Goal: Task Accomplishment & Management: Manage account settings

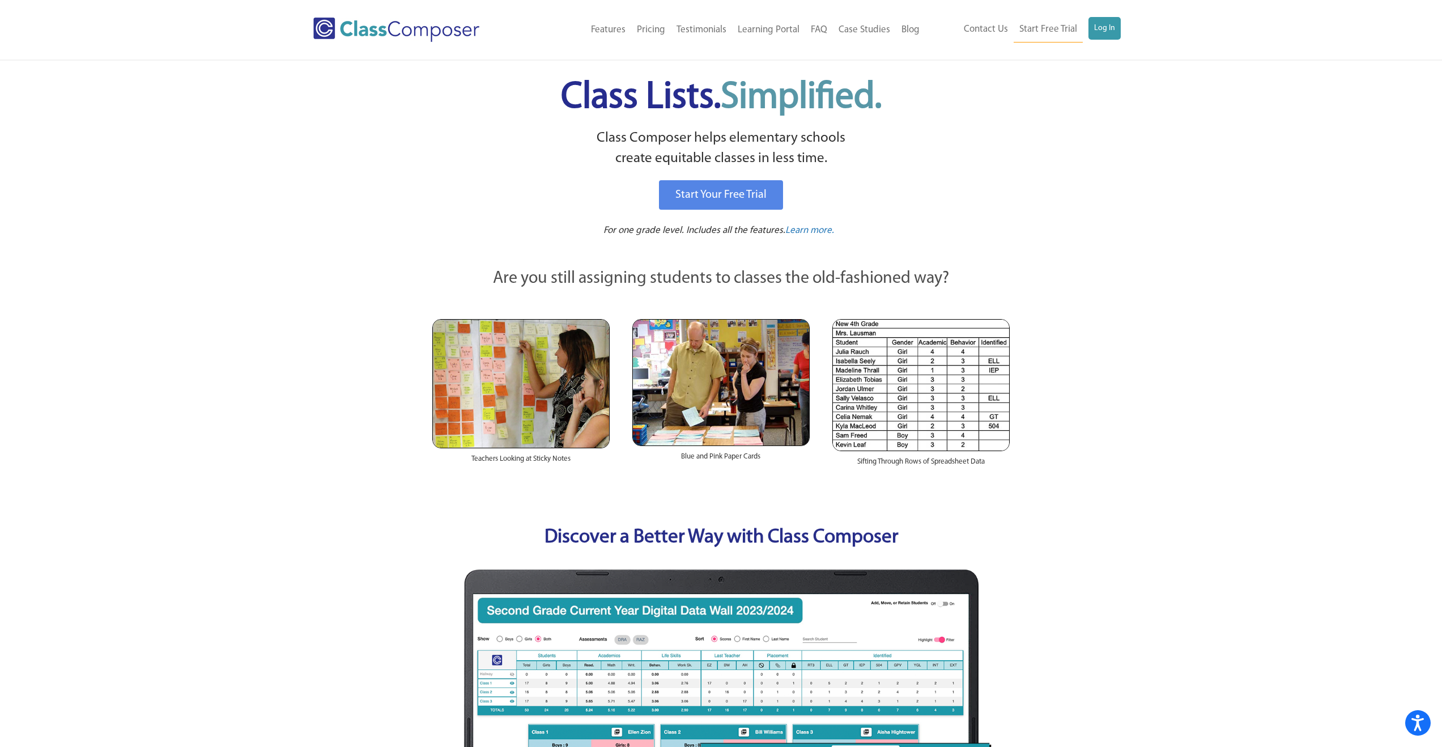
click at [1102, 40] on ul "Contact Us Start Free Trial Log In" at bounding box center [1039, 29] width 163 height 25
click at [1103, 34] on link "Log In" at bounding box center [1104, 28] width 32 height 23
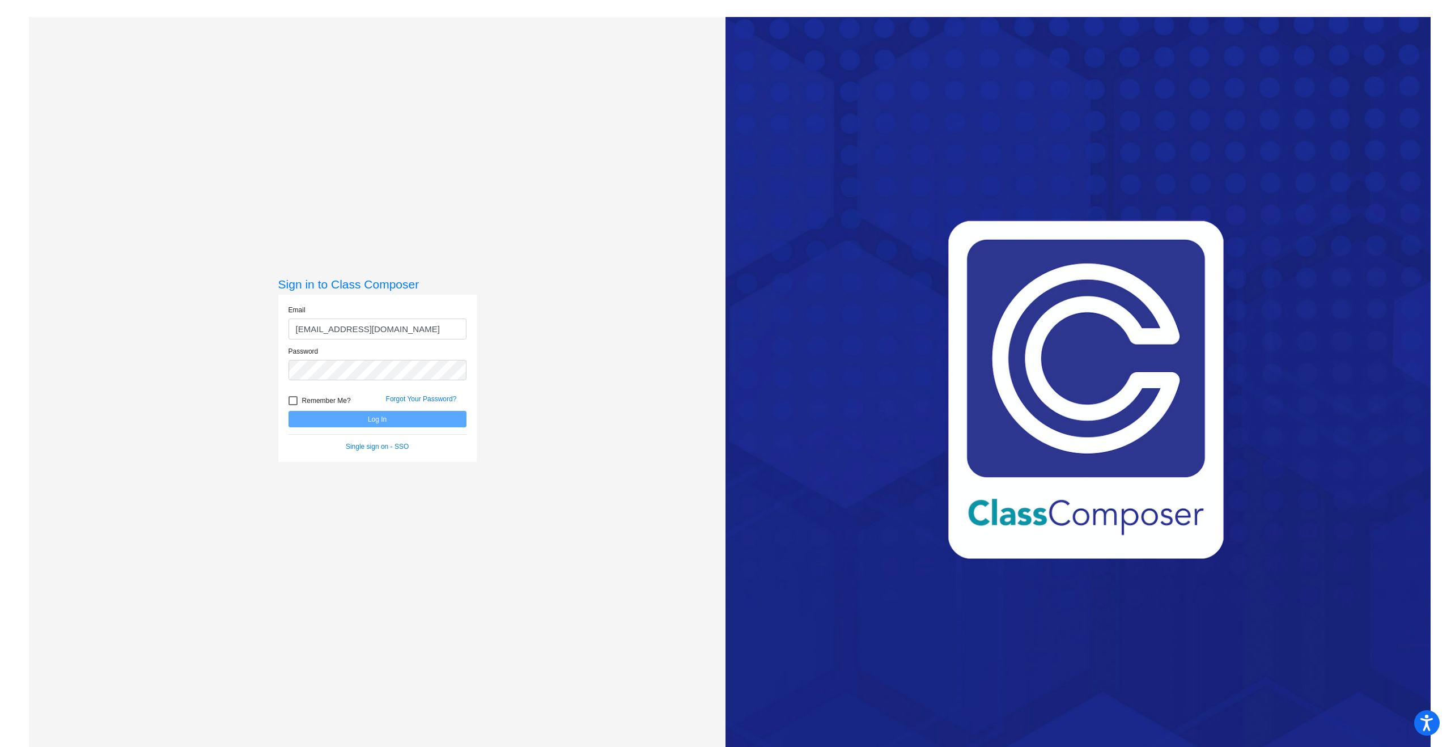
click at [391, 325] on input "[EMAIL_ADDRESS][DOMAIN_NAME]" at bounding box center [377, 328] width 178 height 21
type input "[EMAIL_ADDRESS][DOMAIN_NAME]"
click at [288, 411] on button "Log In" at bounding box center [377, 419] width 178 height 16
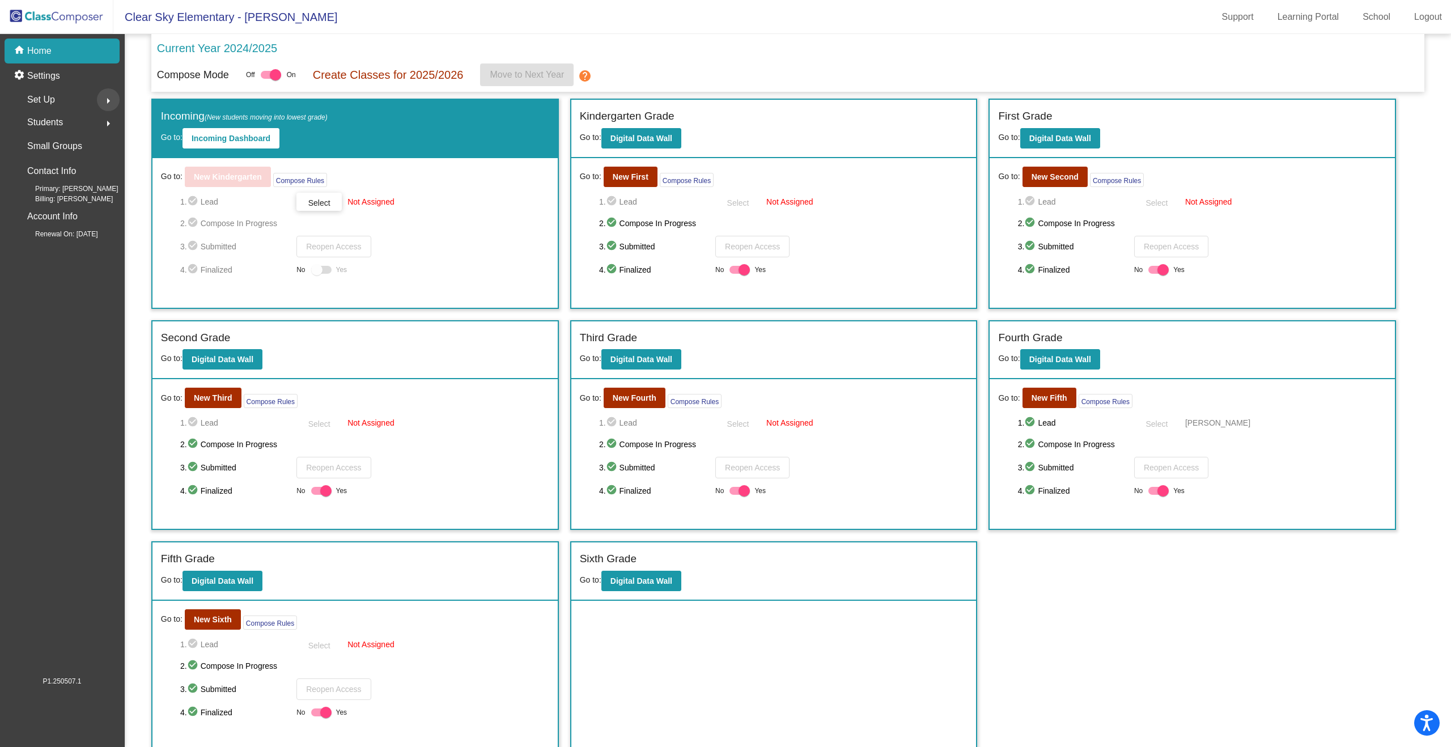
click at [103, 104] on mat-icon "arrow_right" at bounding box center [108, 101] width 14 height 14
click at [48, 75] on p "Settings" at bounding box center [43, 76] width 33 height 14
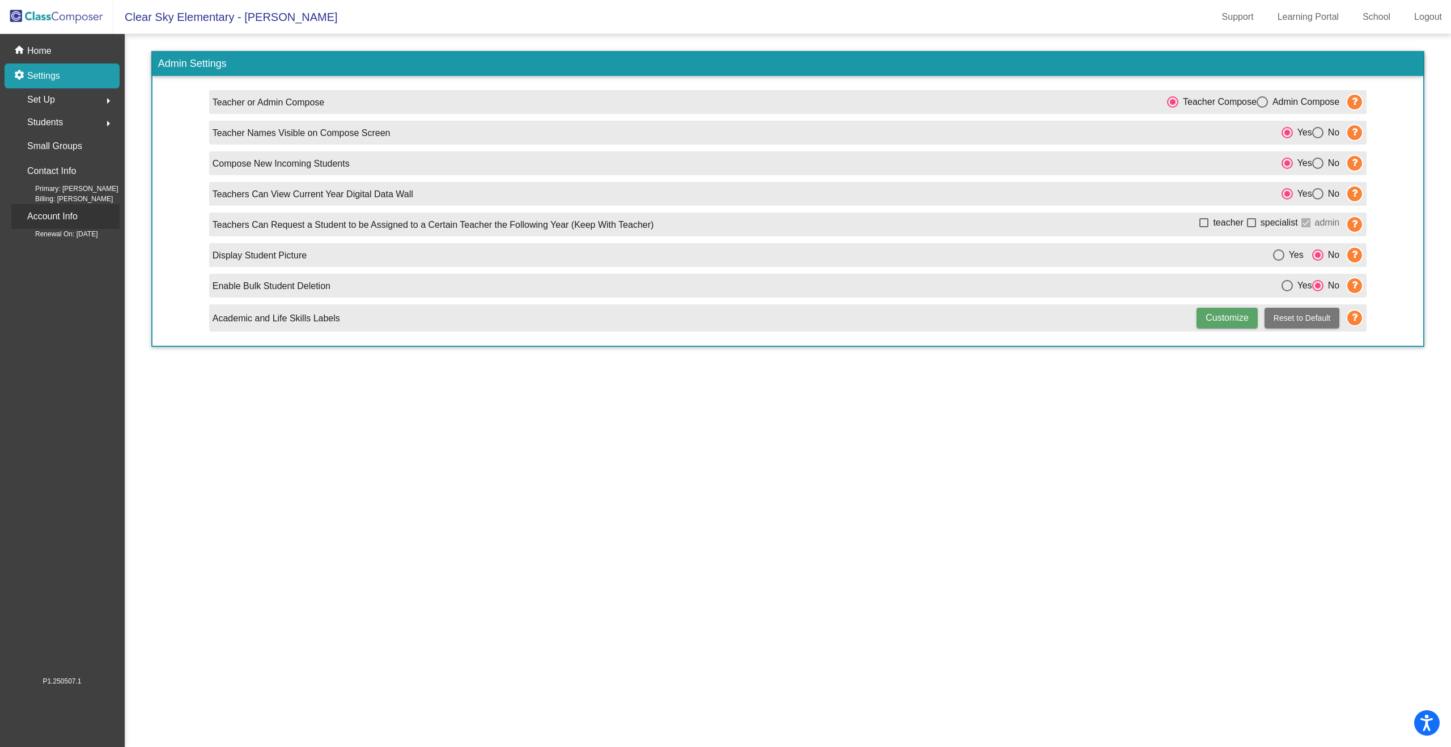
click at [58, 211] on p "Account Info" at bounding box center [52, 217] width 50 height 16
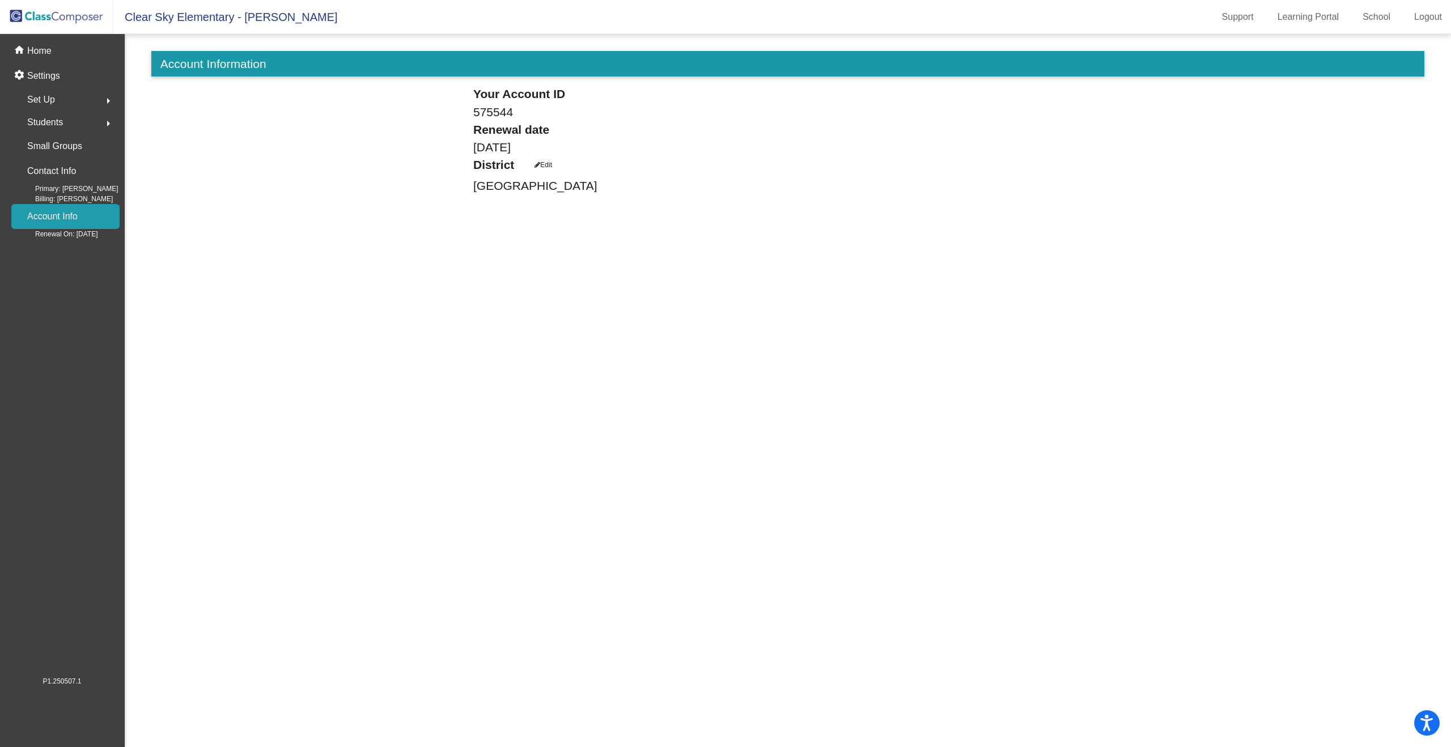
click at [58, 120] on span "Students" at bounding box center [45, 122] width 36 height 16
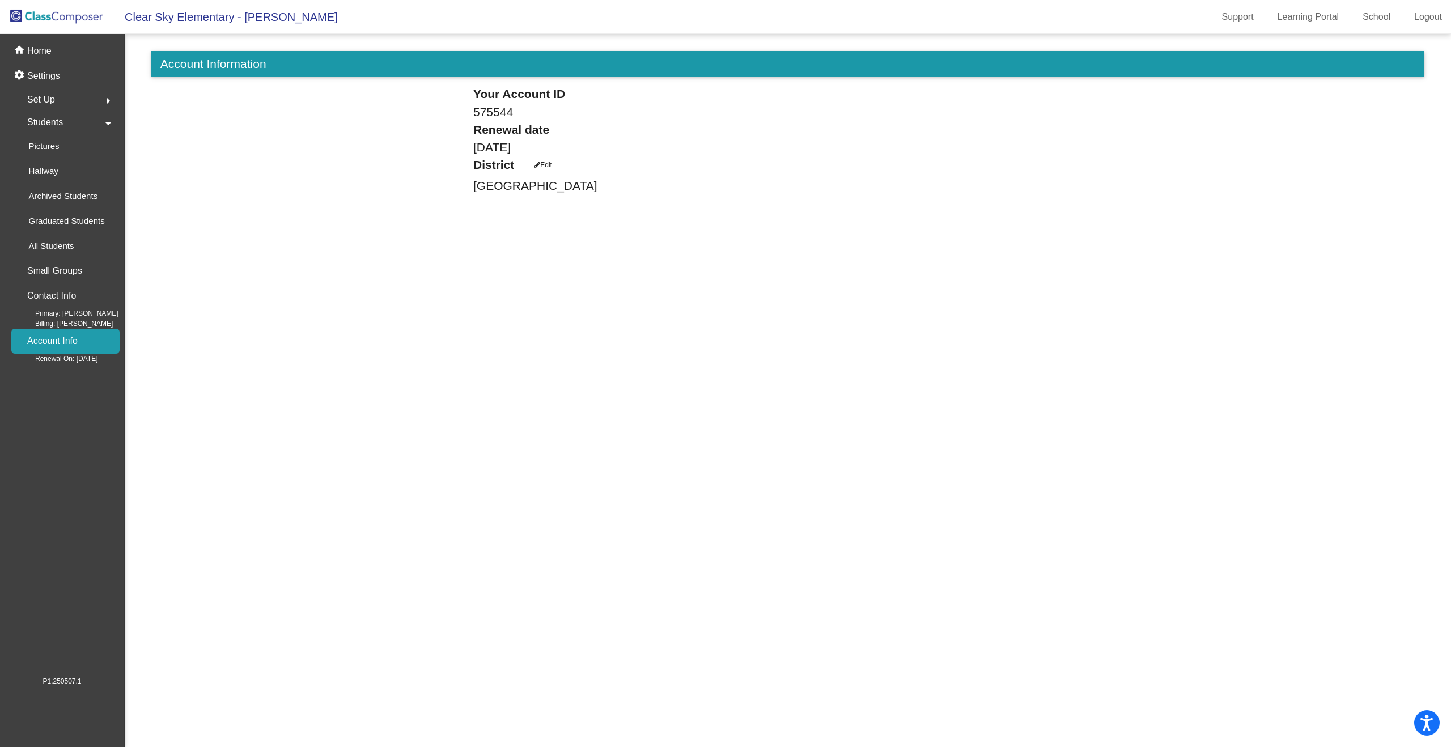
click at [46, 106] on span "Set Up" at bounding box center [41, 100] width 28 height 16
click at [46, 169] on p "Users" at bounding box center [39, 174] width 22 height 14
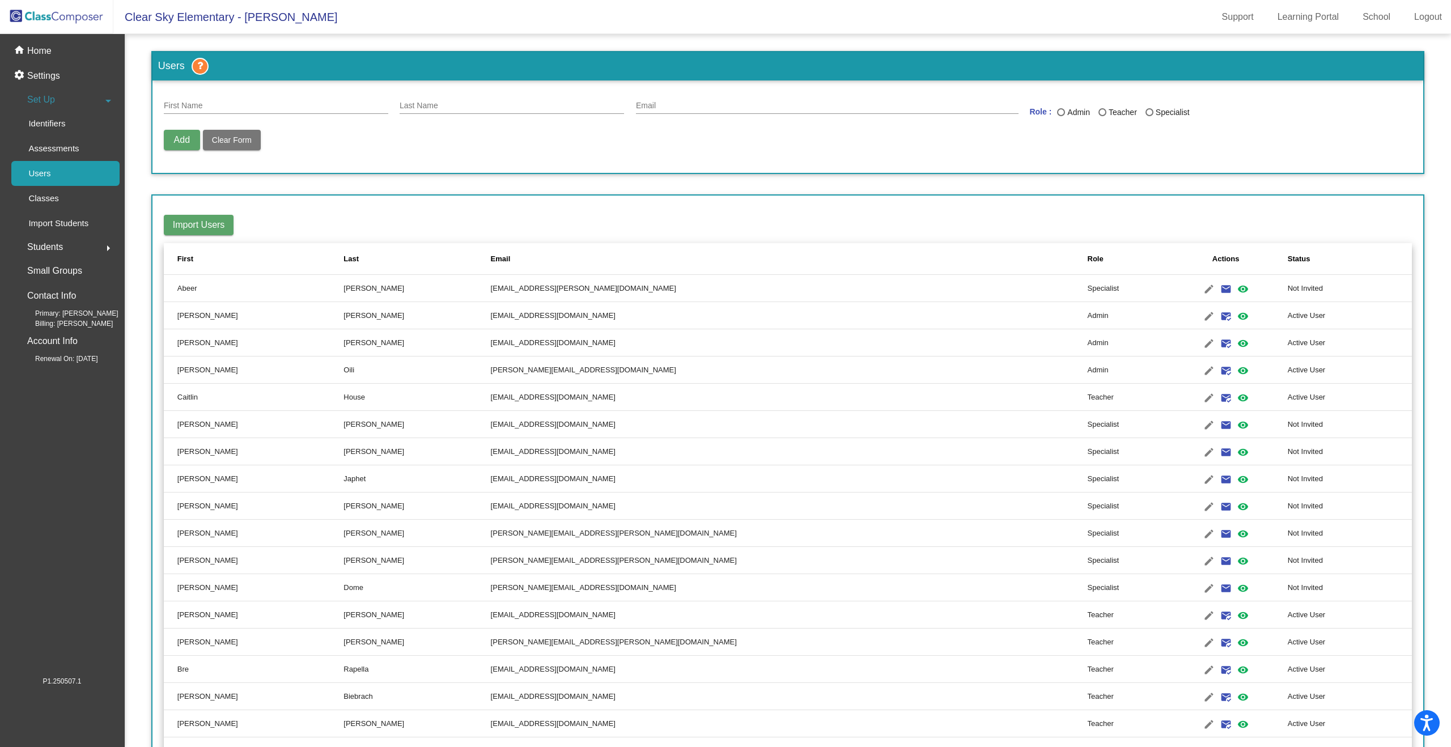
click at [224, 102] on input "First Name" at bounding box center [276, 105] width 224 height 9
type input "D"
click at [194, 100] on div "A First Name" at bounding box center [276, 103] width 224 height 22
type input "[PERSON_NAME]"
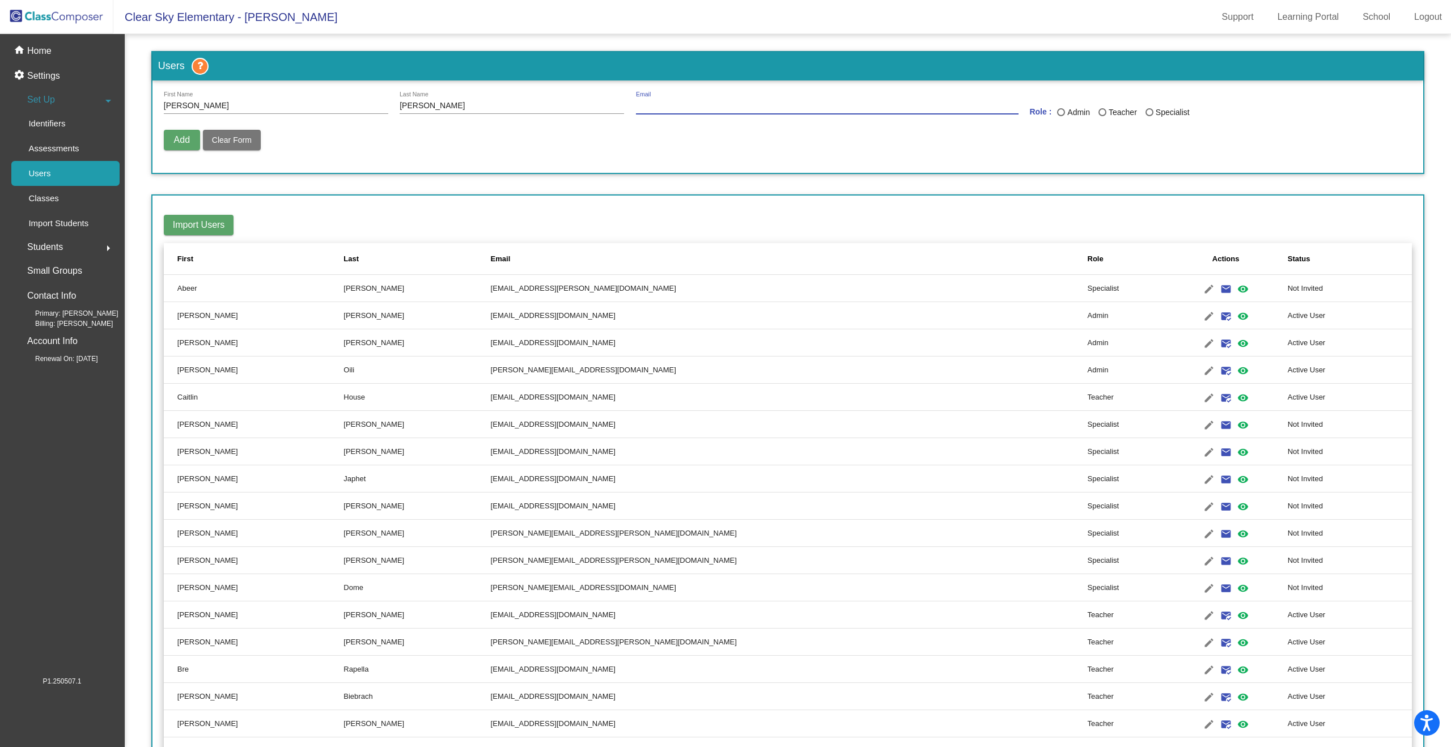
click at [670, 104] on input "Email" at bounding box center [827, 105] width 382 height 9
paste input "[EMAIL_ADDRESS][DOMAIN_NAME]"
type input "[EMAIL_ADDRESS][DOMAIN_NAME]"
click at [1098, 110] on div "Last Name" at bounding box center [1102, 112] width 8 height 8
click at [1101, 116] on input "Teacher" at bounding box center [1101, 116] width 1 height 1
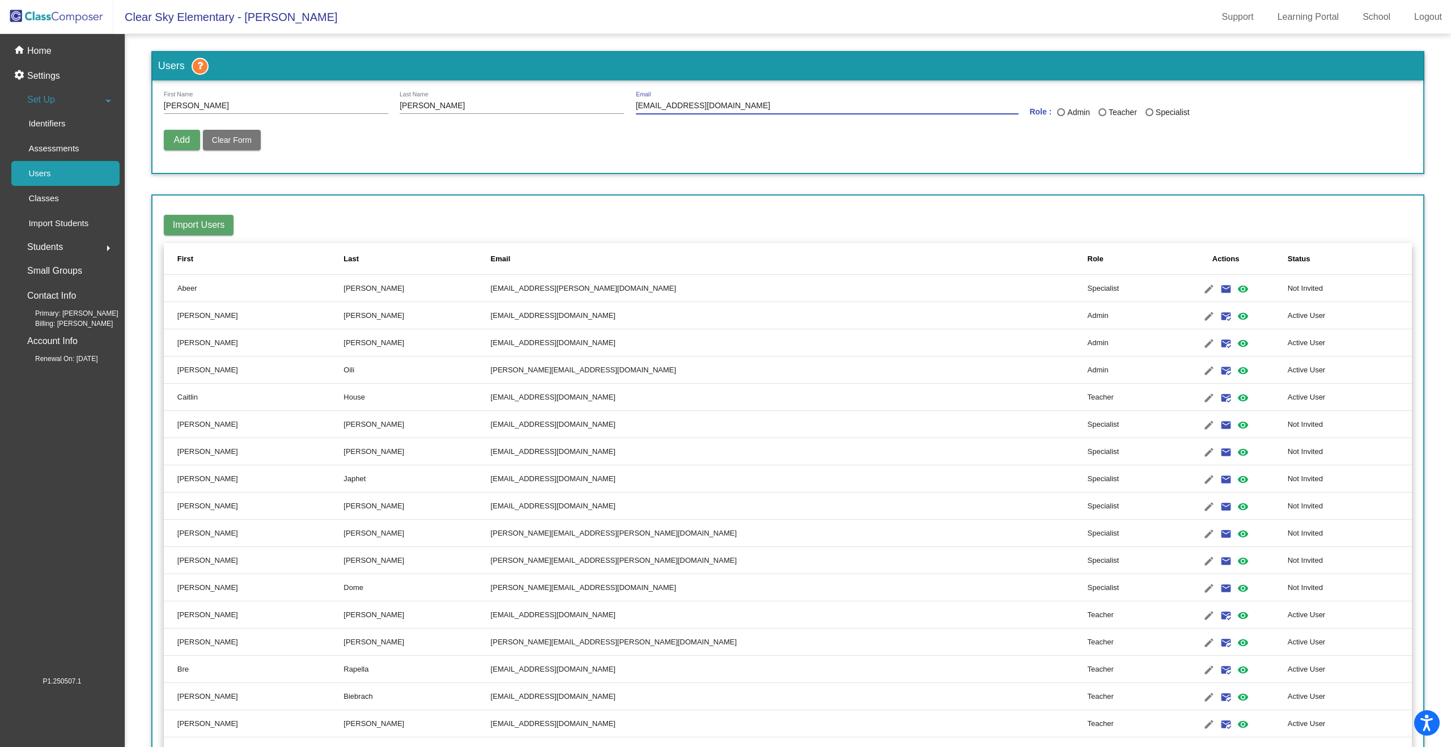
radio input "true"
click at [176, 140] on span "Add" at bounding box center [182, 140] width 16 height 10
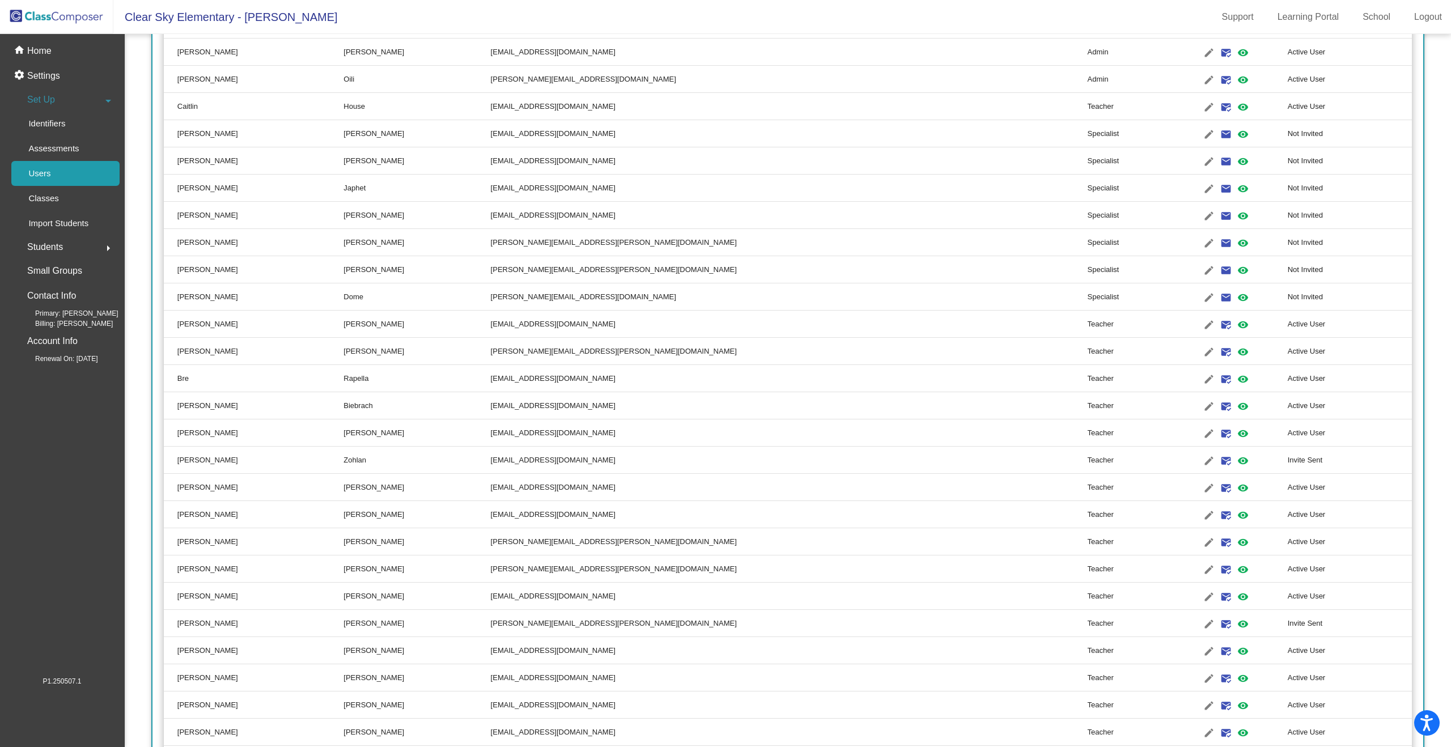
scroll to position [292, 0]
click at [1236, 324] on mat-icon "visibility" at bounding box center [1243, 323] width 14 height 14
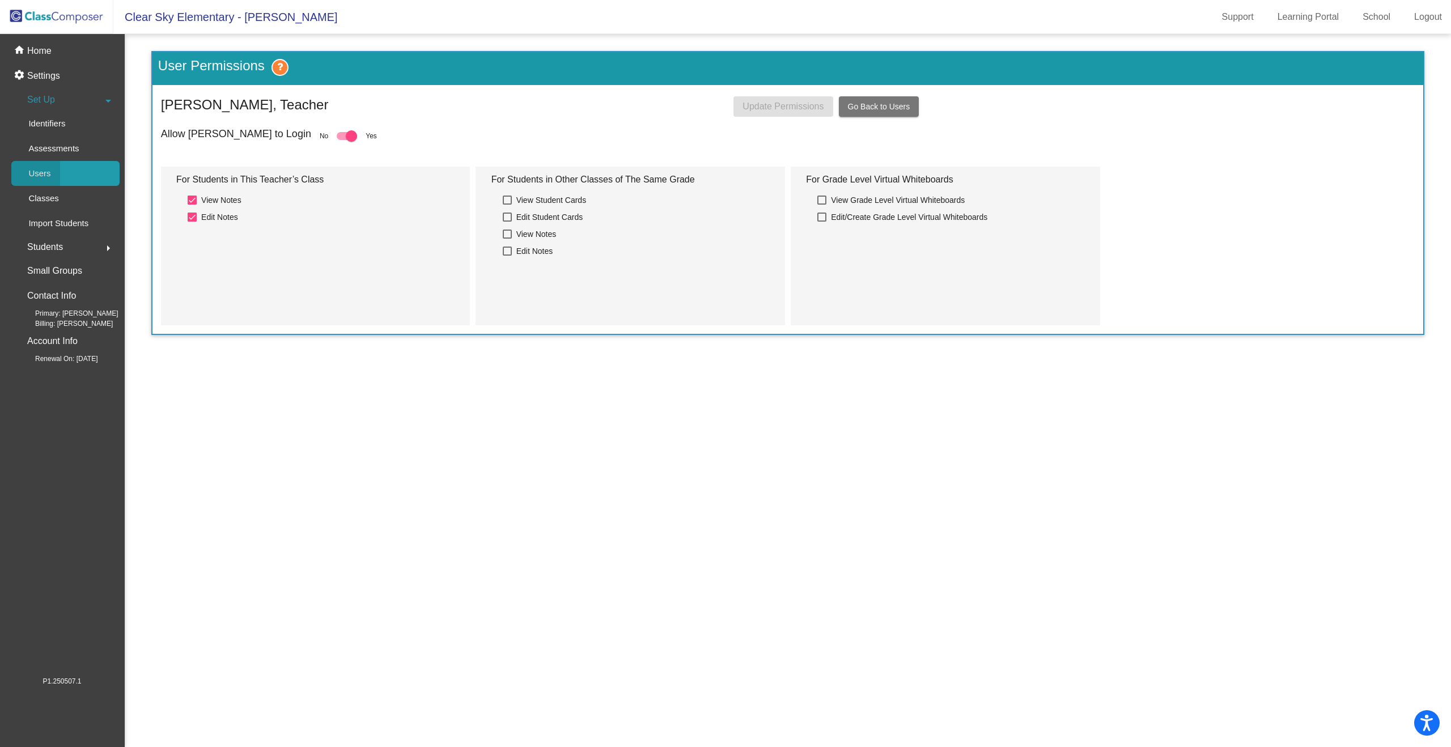
click at [54, 172] on div "Users" at bounding box center [35, 173] width 49 height 25
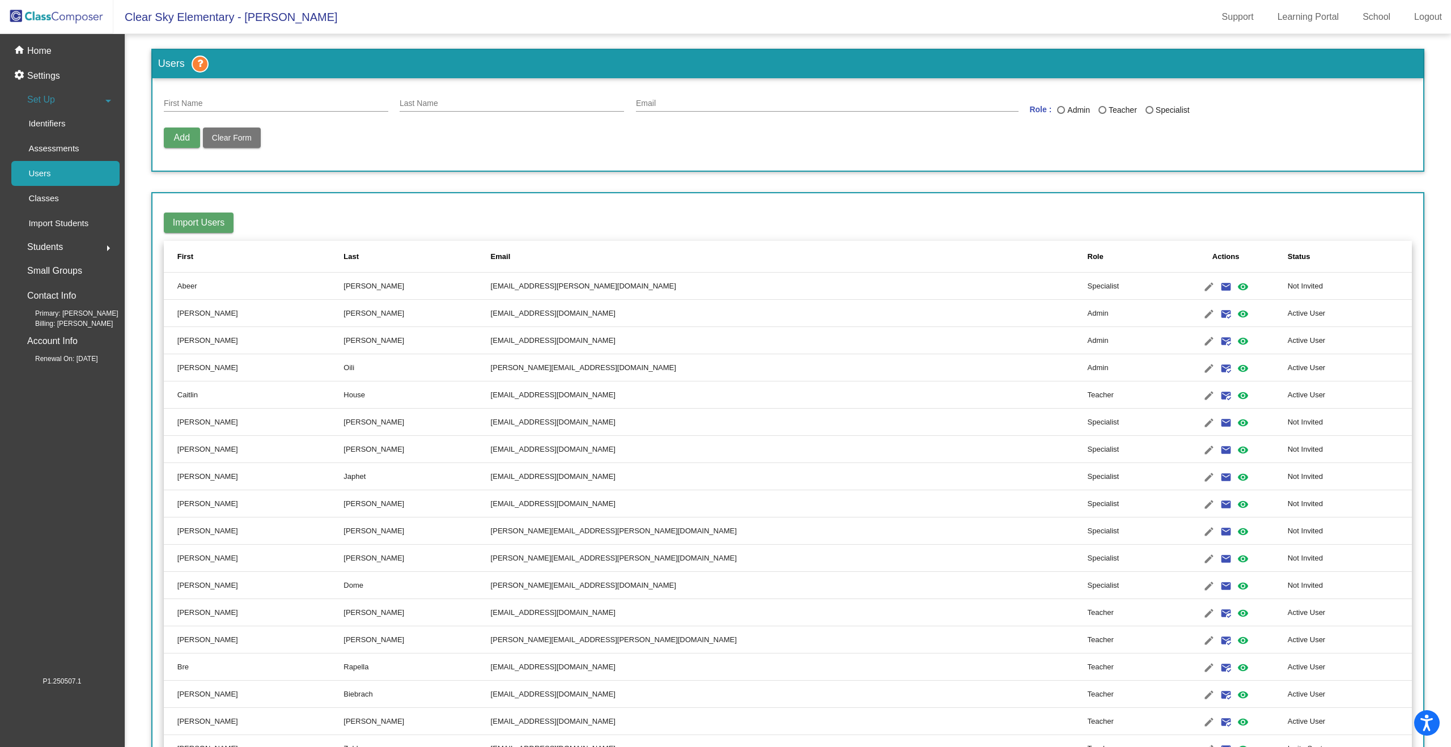
scroll to position [5, 0]
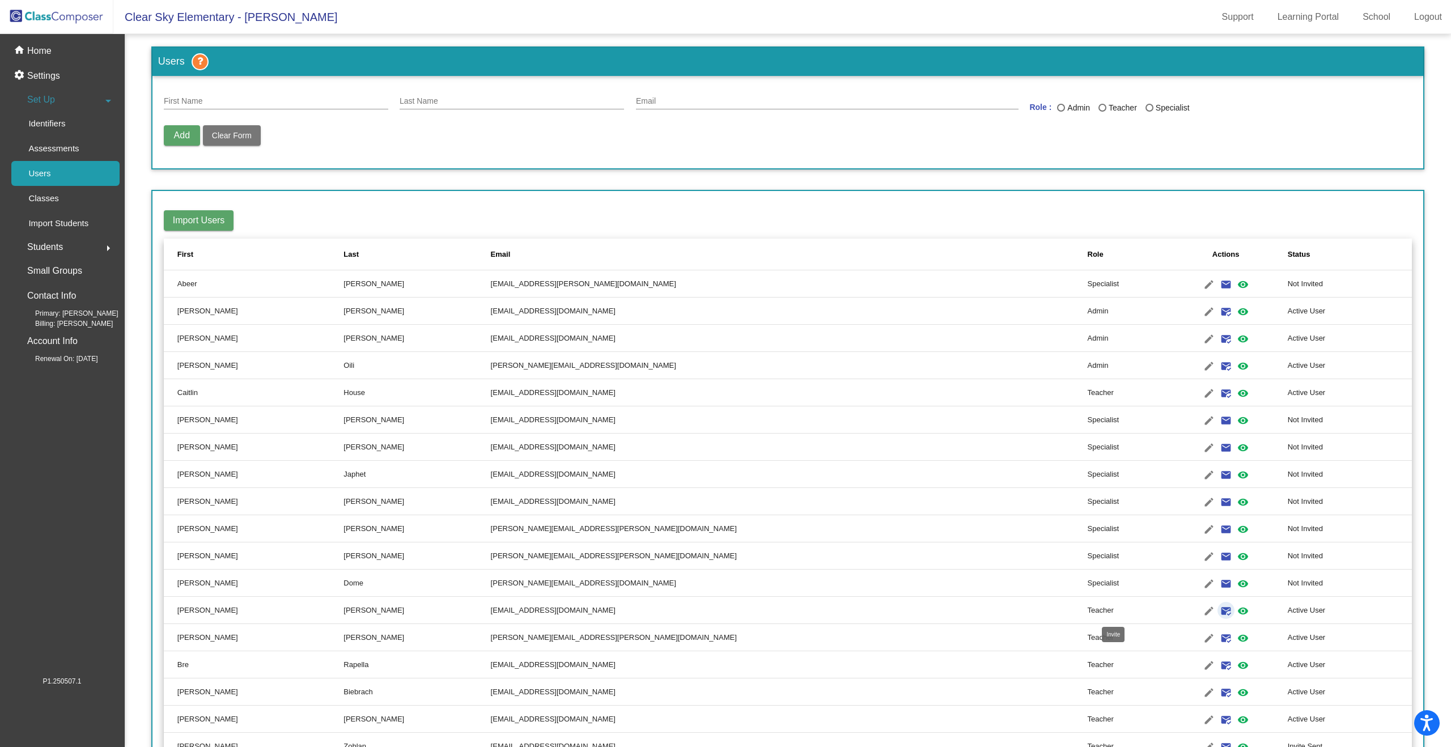
click at [1219, 612] on mat-icon "mark_email_read" at bounding box center [1226, 611] width 14 height 14
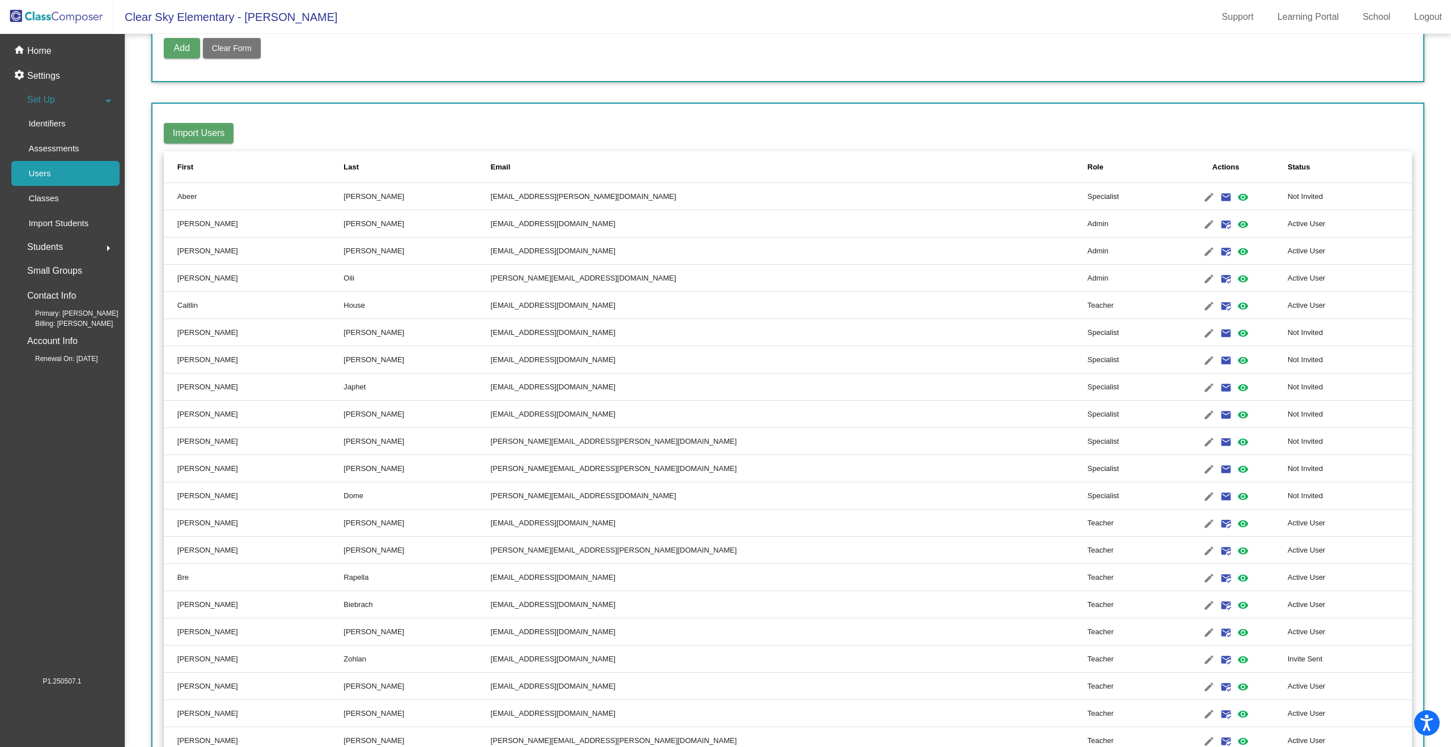
scroll to position [92, 0]
click at [1202, 357] on mat-icon "edit" at bounding box center [1209, 360] width 14 height 14
type input "[PERSON_NAME]"
type input "[EMAIL_ADDRESS][DOMAIN_NAME]"
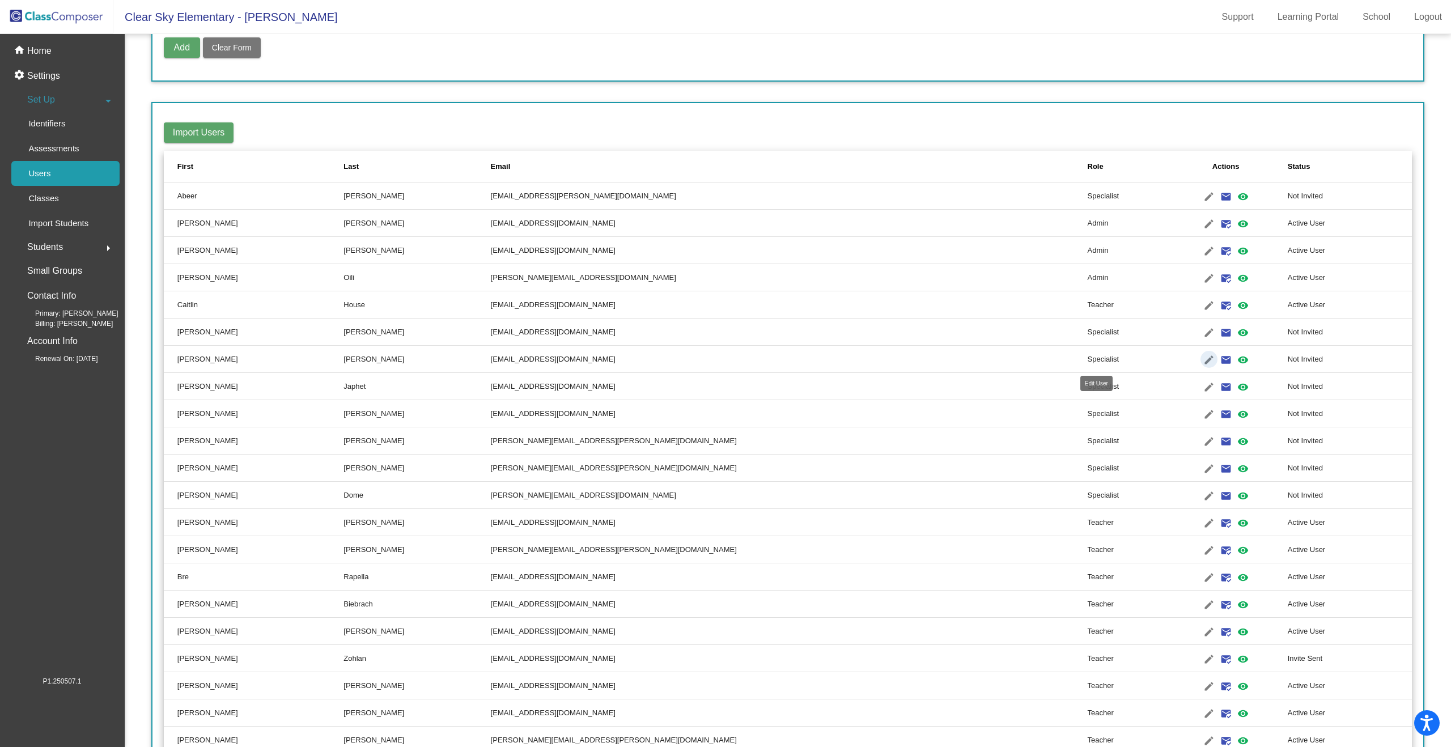
radio input "true"
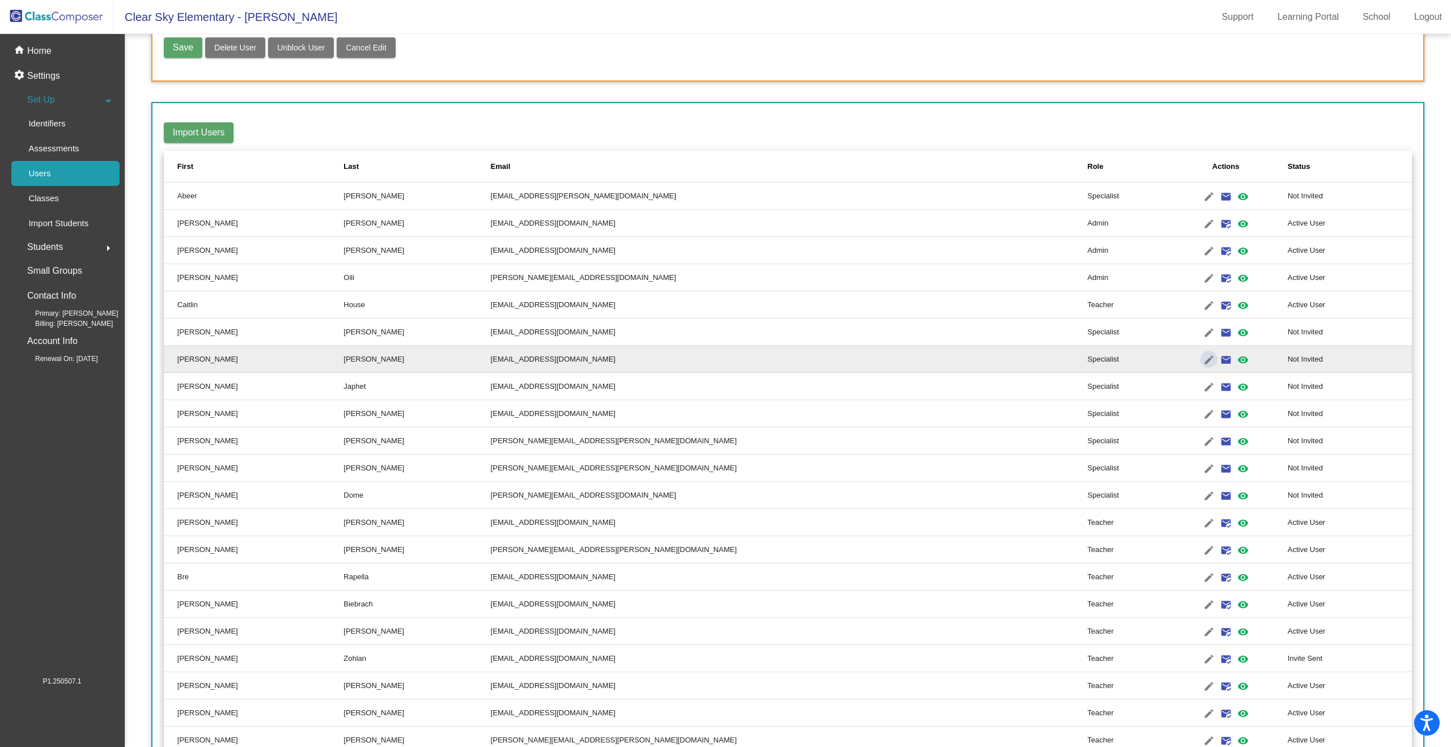
scroll to position [0, 0]
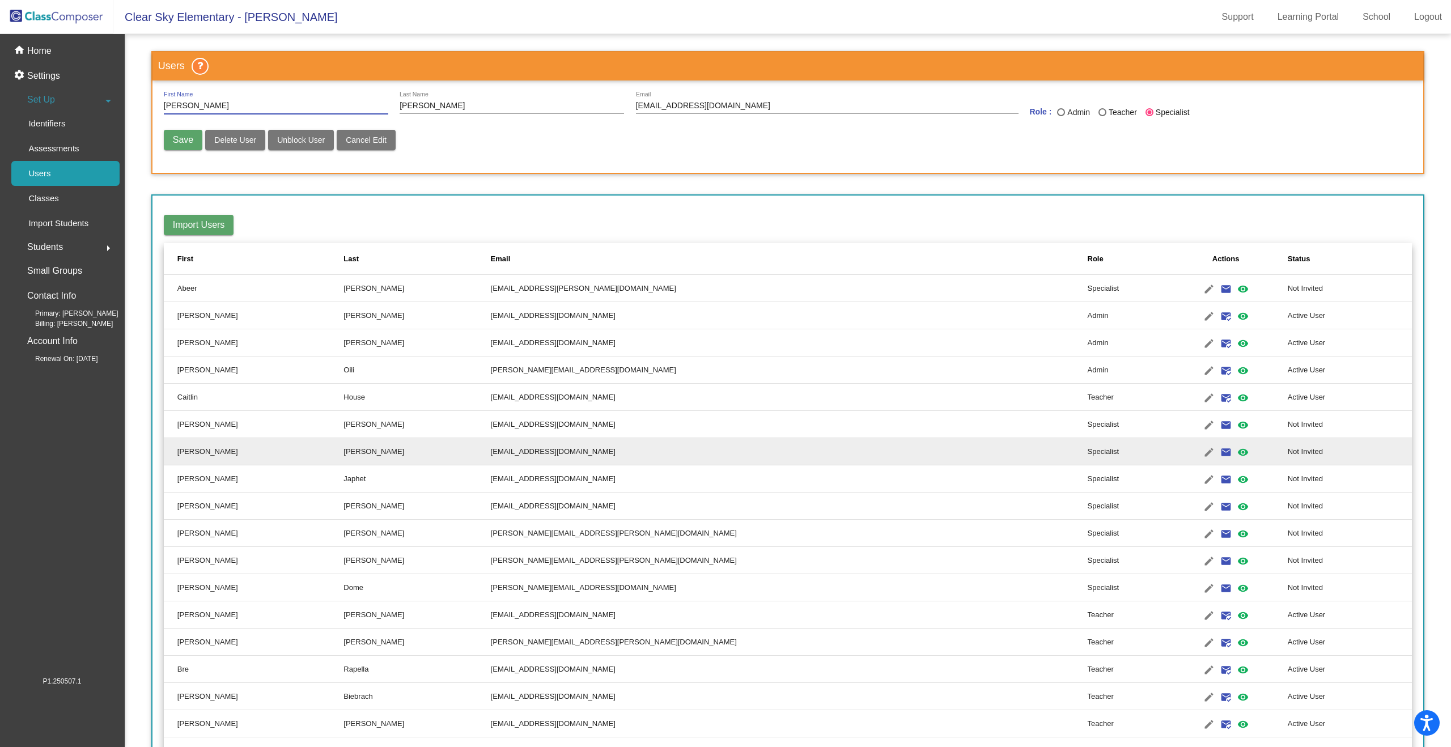
click at [232, 138] on span "Delete User" at bounding box center [235, 139] width 42 height 9
radio input "false"
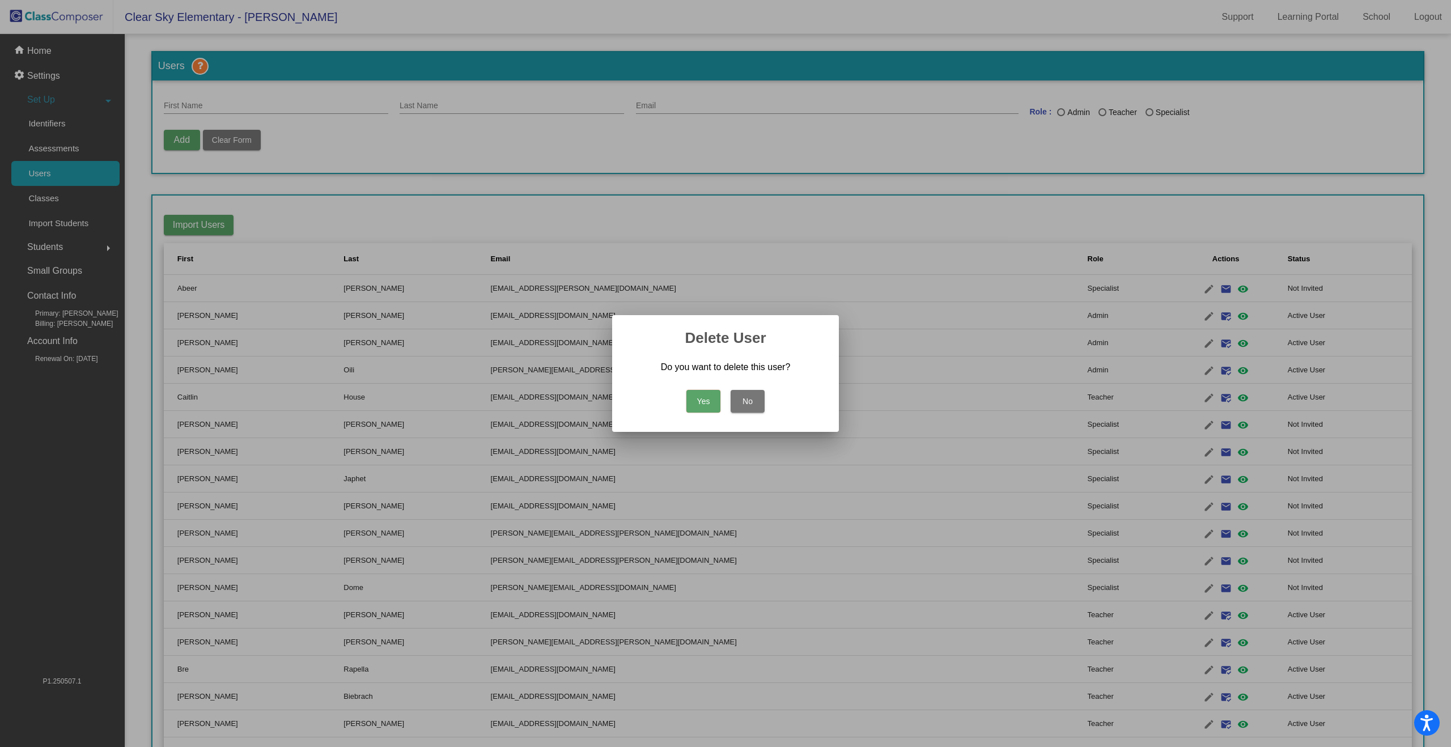
click at [711, 399] on button "Yes" at bounding box center [703, 401] width 34 height 23
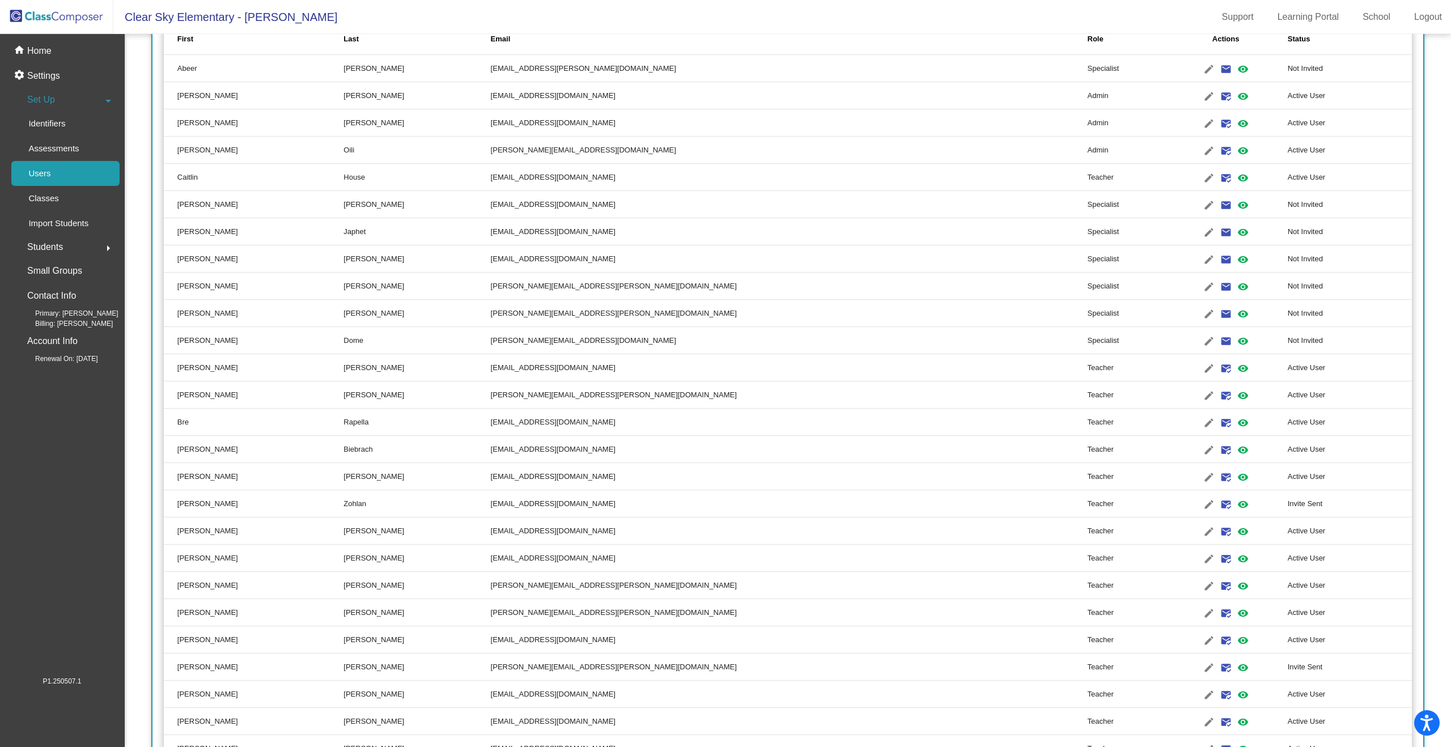
scroll to position [222, 0]
click at [1236, 389] on mat-icon "visibility" at bounding box center [1243, 393] width 14 height 14
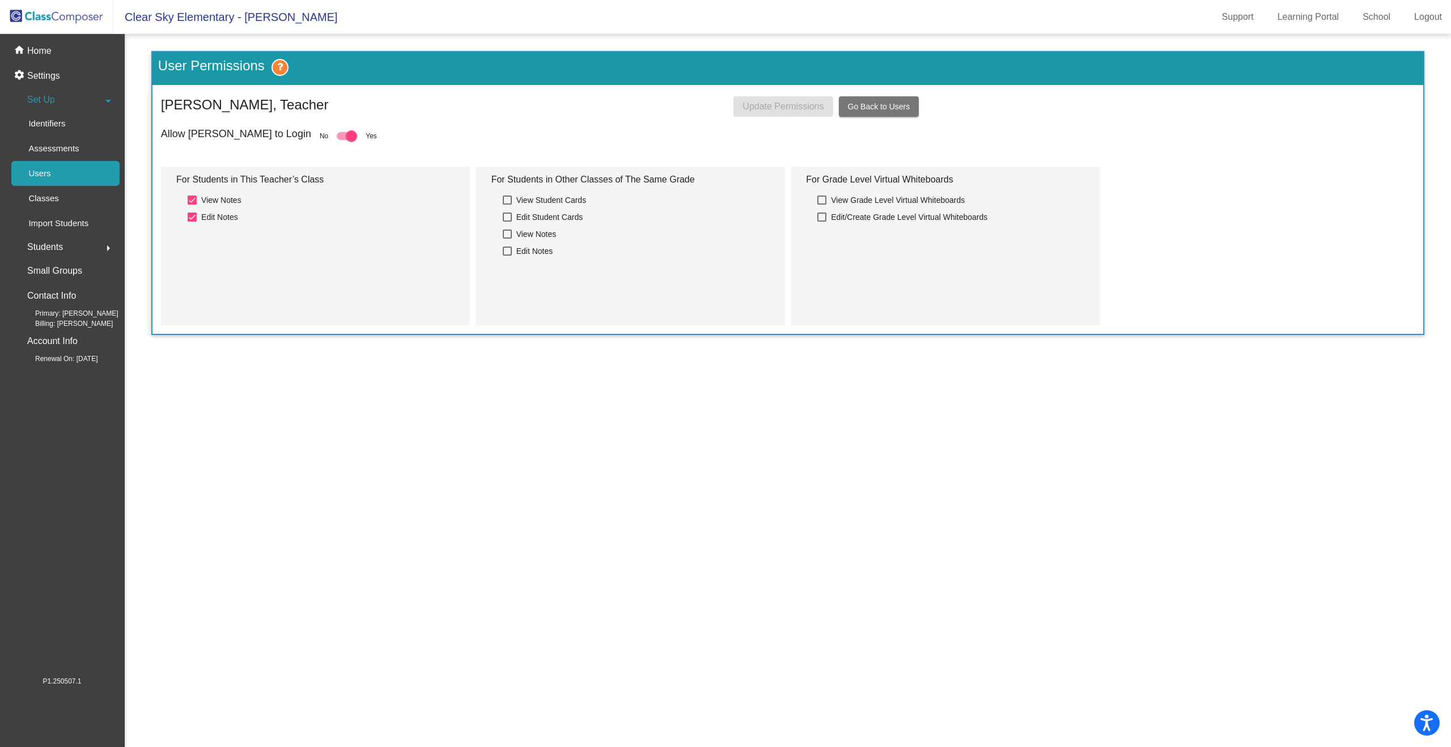
click at [508, 233] on div at bounding box center [507, 233] width 9 height 9
click at [507, 239] on input "View Notes" at bounding box center [507, 239] width 1 height 1
checkbox input "true"
click at [778, 103] on span "Update Permissions" at bounding box center [782, 106] width 81 height 10
click at [42, 47] on p "Home" at bounding box center [39, 51] width 24 height 14
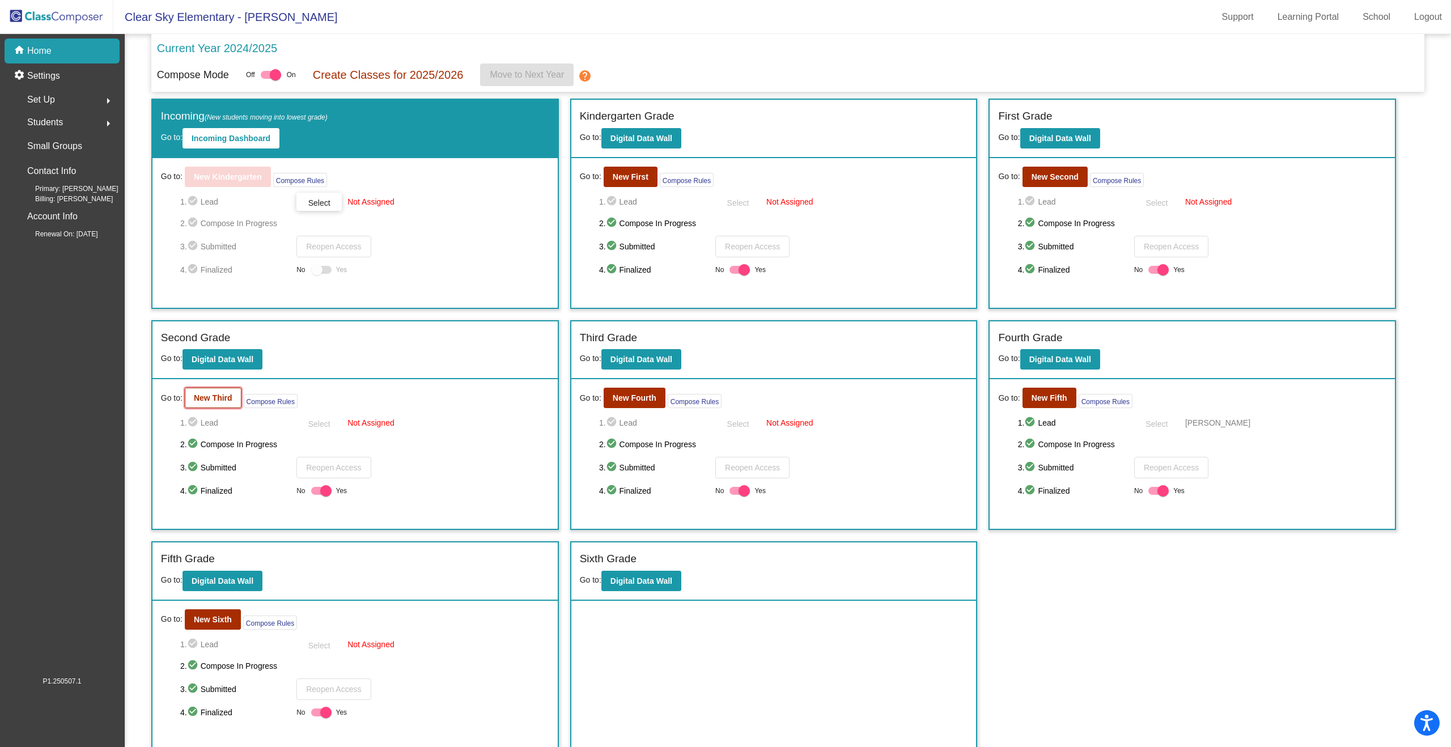
click at [214, 398] on b "New Third" at bounding box center [213, 397] width 39 height 9
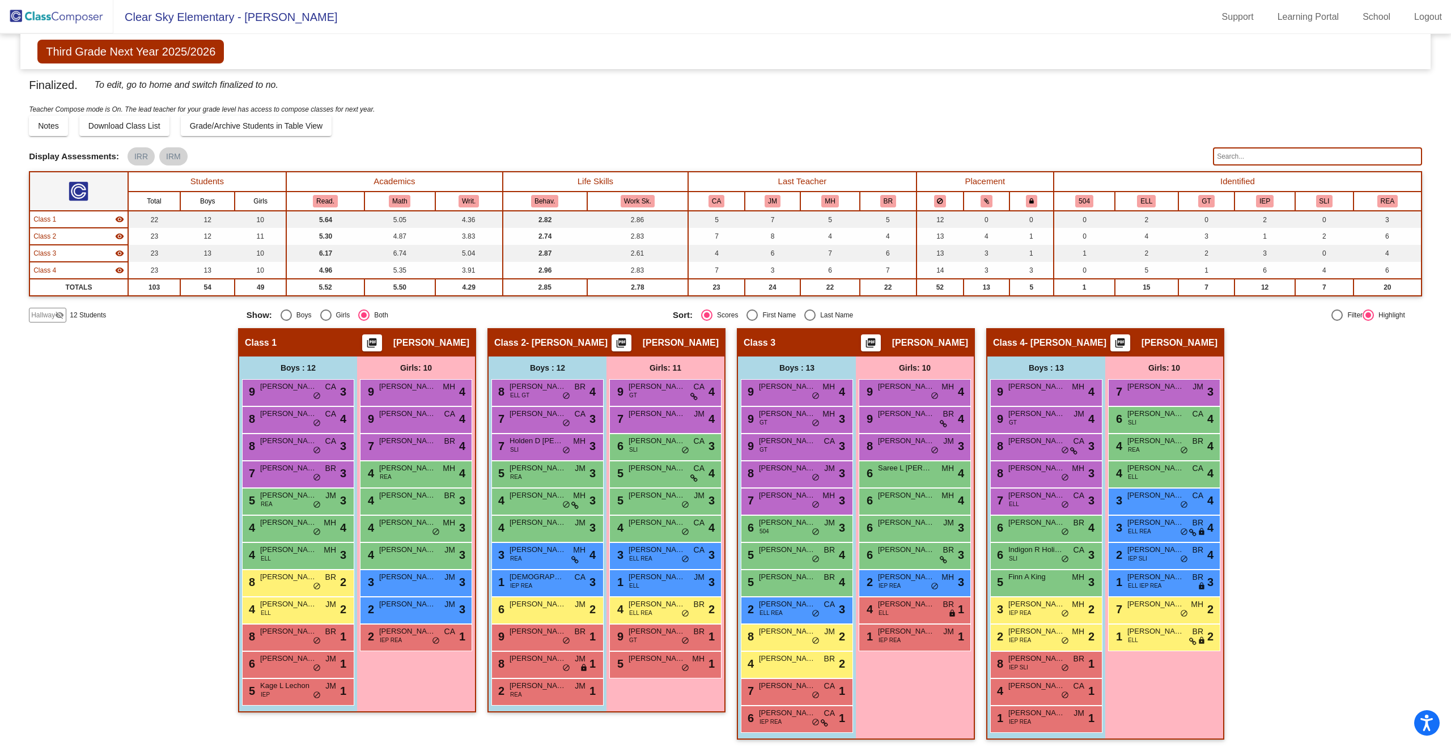
click at [116, 218] on mat-icon "visibility" at bounding box center [119, 219] width 9 height 9
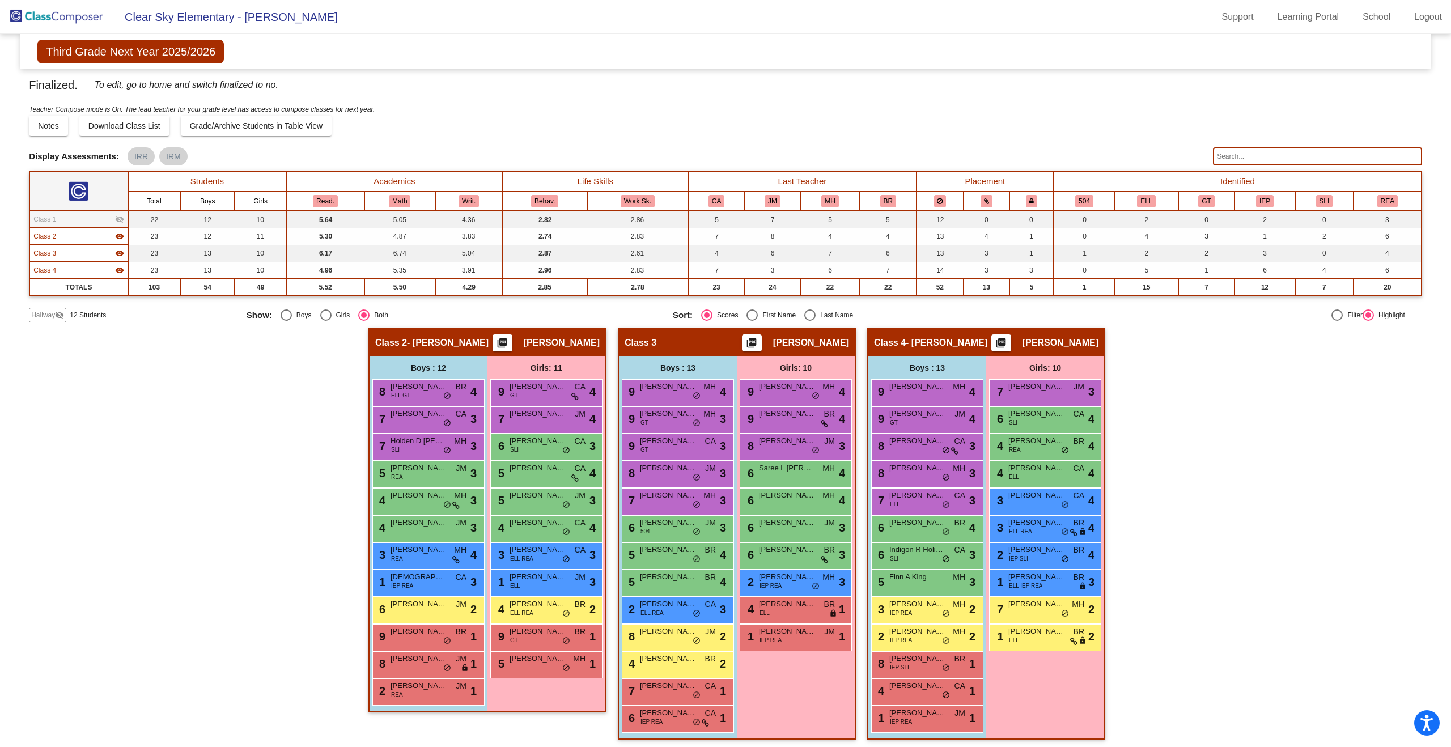
click at [116, 218] on mat-icon "visibility_off" at bounding box center [119, 219] width 9 height 9
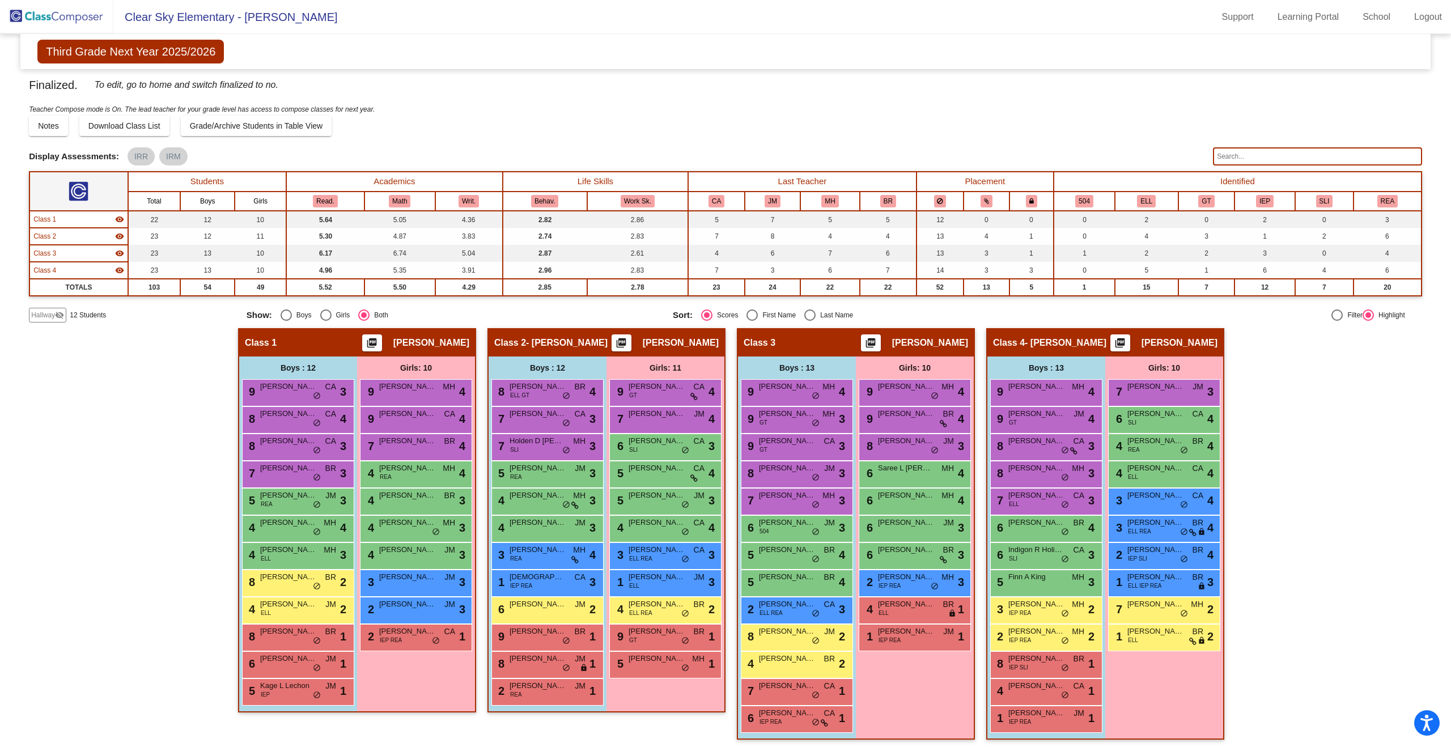
click at [116, 218] on mat-icon "visibility" at bounding box center [119, 219] width 9 height 9
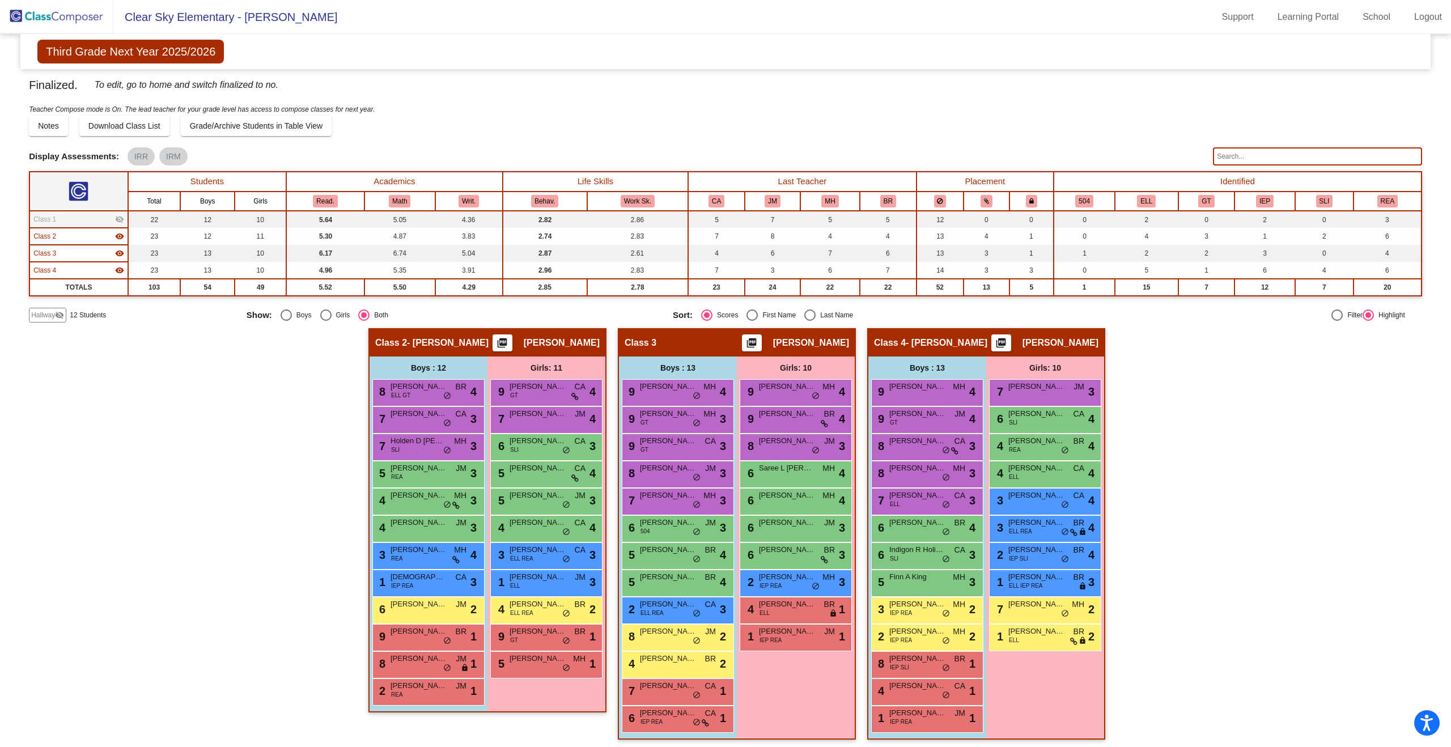
click at [116, 218] on mat-icon "visibility_off" at bounding box center [119, 219] width 9 height 9
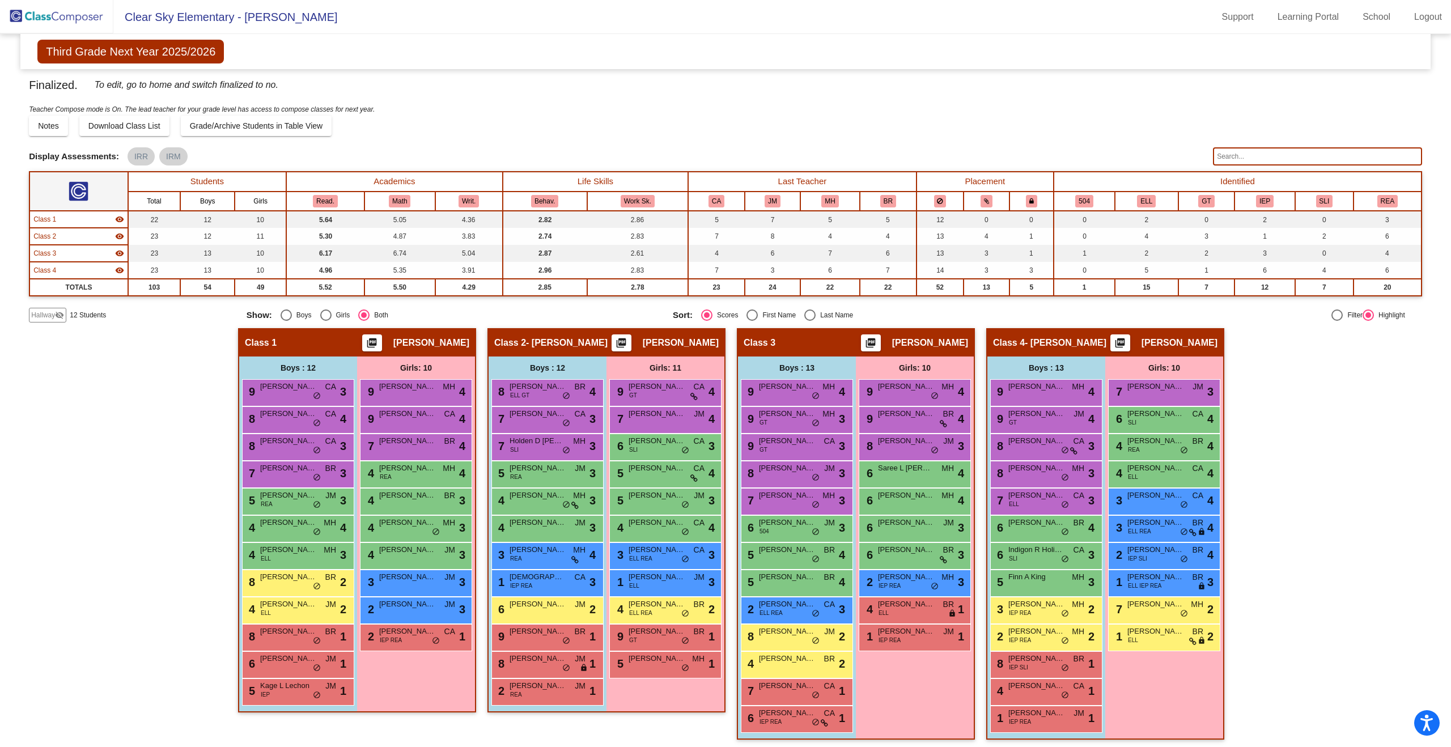
click at [365, 342] on mat-icon "picture_as_pdf" at bounding box center [372, 345] width 14 height 16
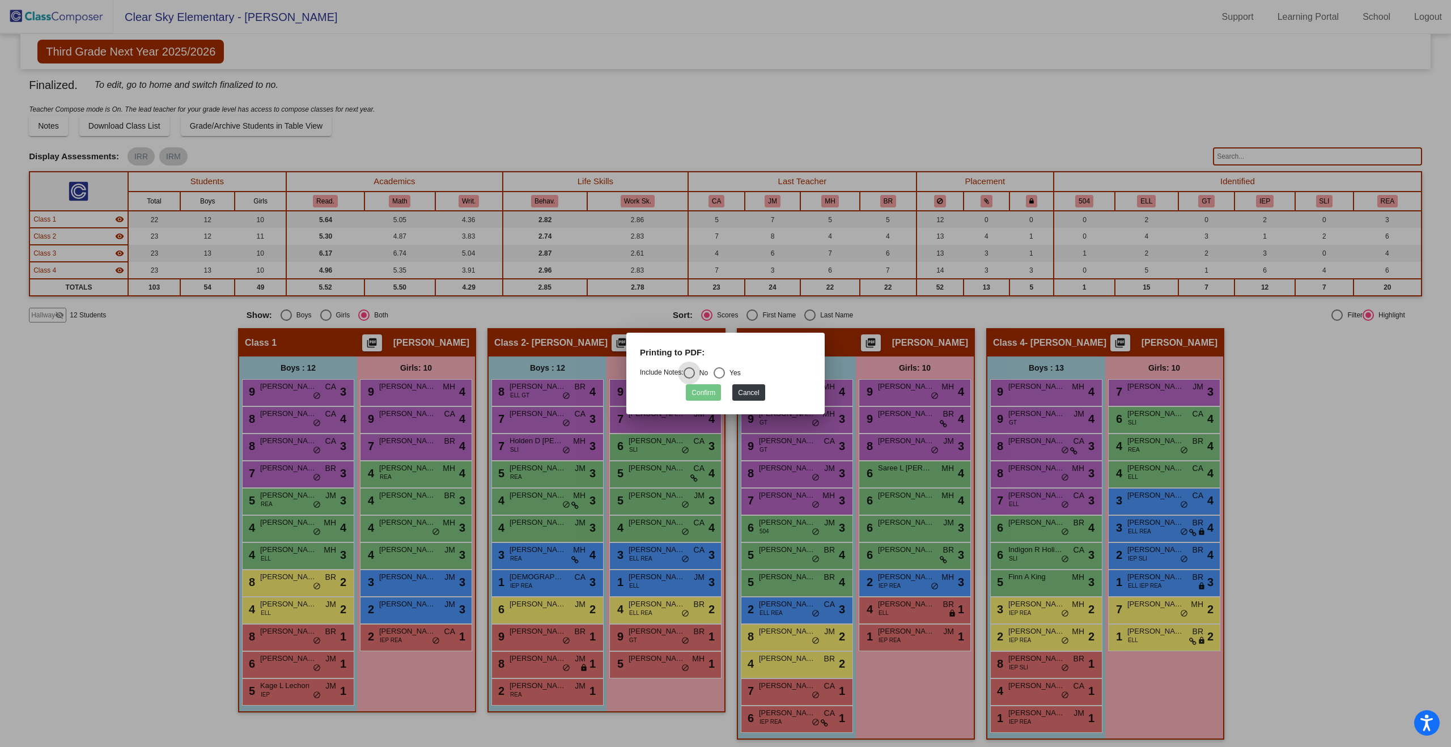
click at [725, 373] on div "Select an option" at bounding box center [718, 372] width 11 height 11
click at [719, 378] on input "Yes" at bounding box center [718, 378] width 1 height 1
radio input "true"
click at [700, 397] on button "Confirm" at bounding box center [703, 392] width 35 height 16
